Goal: Find contact information: Find contact information

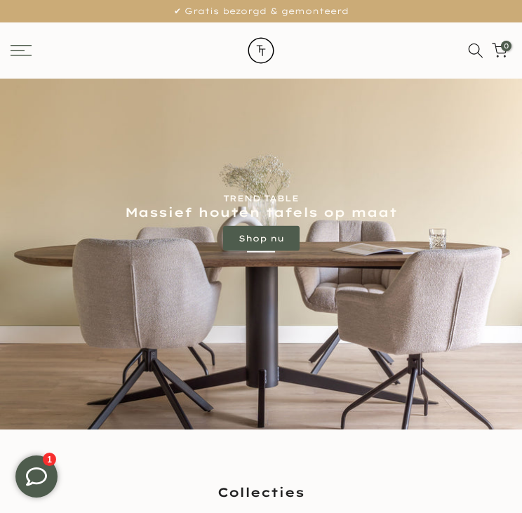
click at [36, 49] on link at bounding box center [69, 50] width 117 height 11
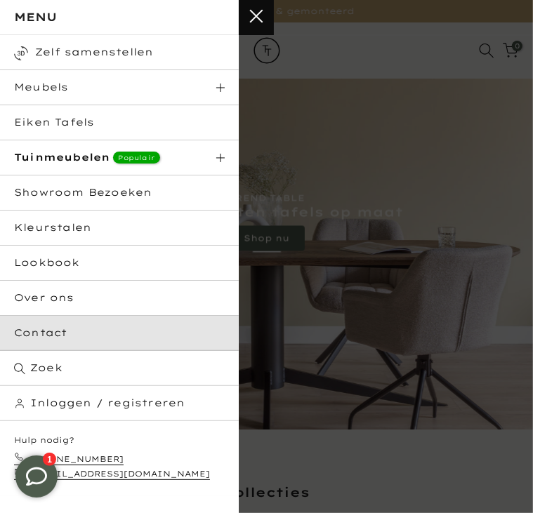
click at [61, 333] on link "Contact" at bounding box center [119, 333] width 239 height 35
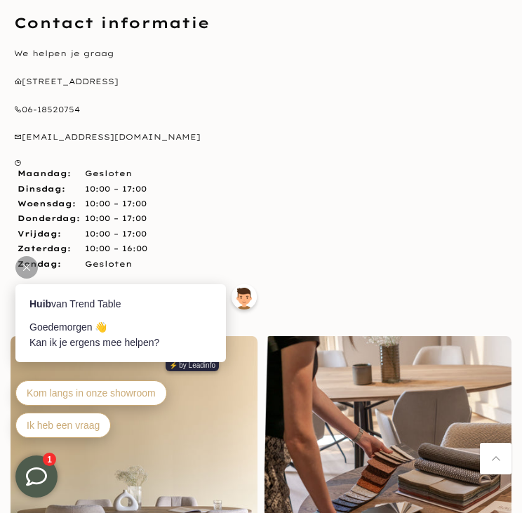
scroll to position [890, 0]
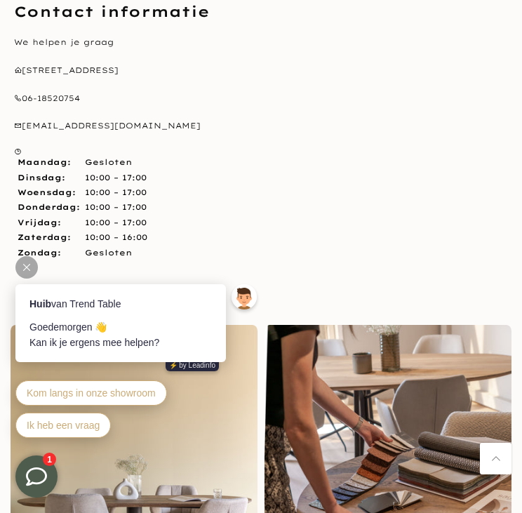
click at [30, 264] on icon at bounding box center [26, 267] width 7 height 7
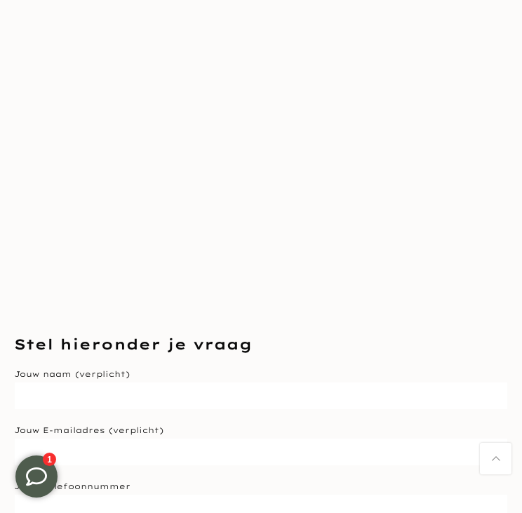
scroll to position [98, 0]
